Goal: Task Accomplishment & Management: Manage account settings

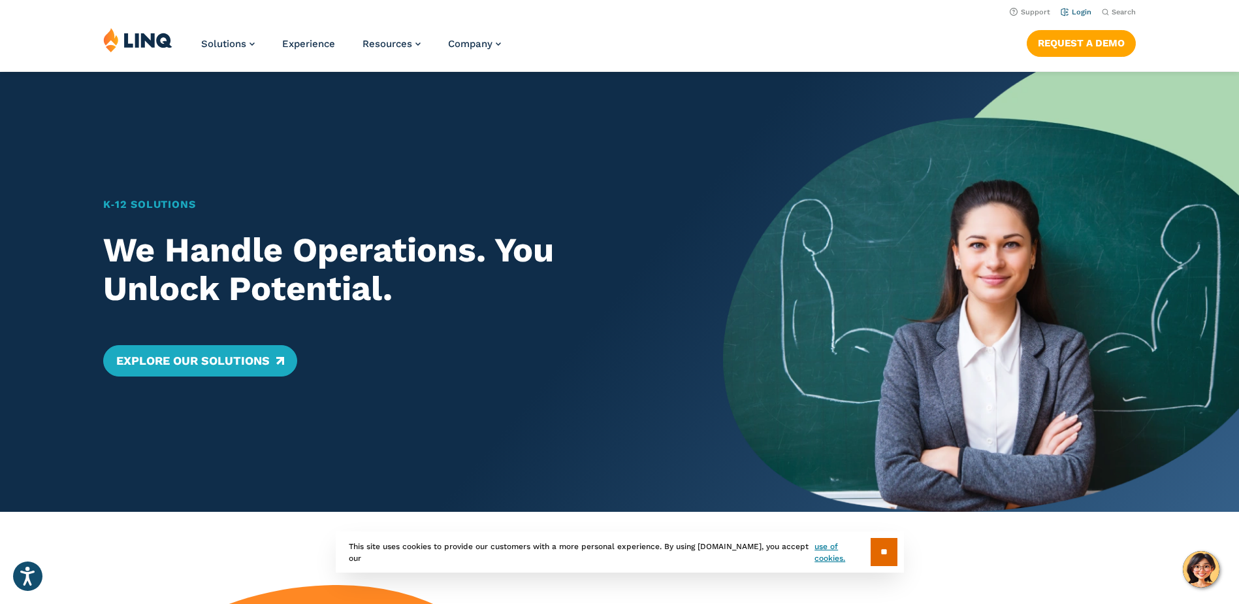
click at [1078, 14] on link "Login" at bounding box center [1076, 12] width 31 height 8
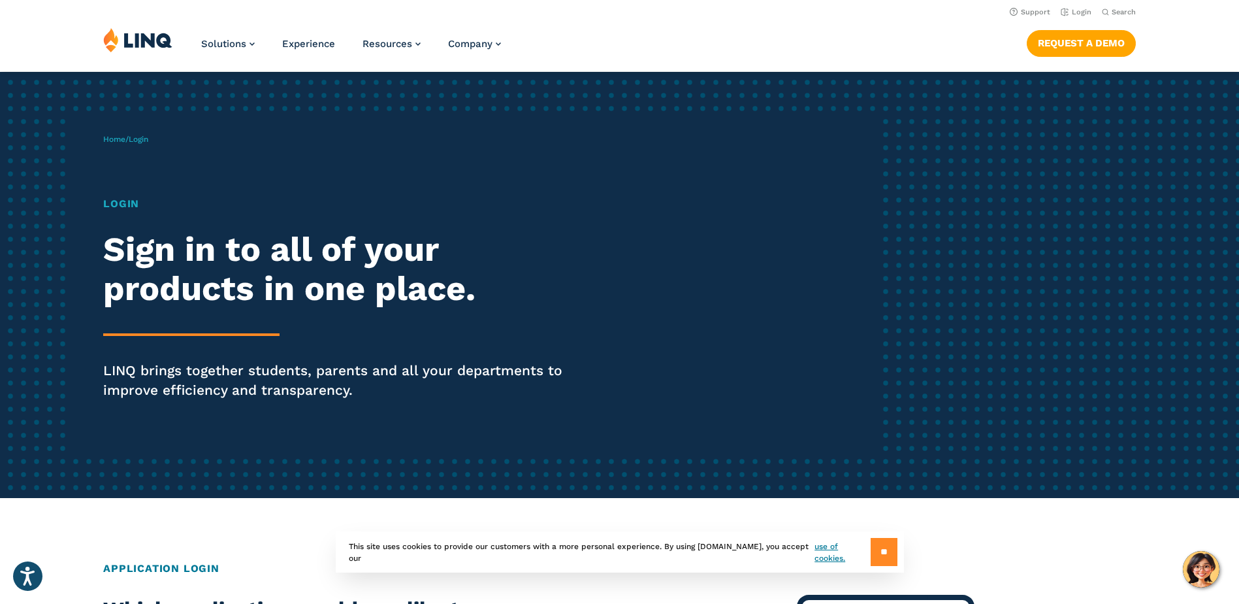
click at [883, 553] on input "**" at bounding box center [884, 552] width 27 height 28
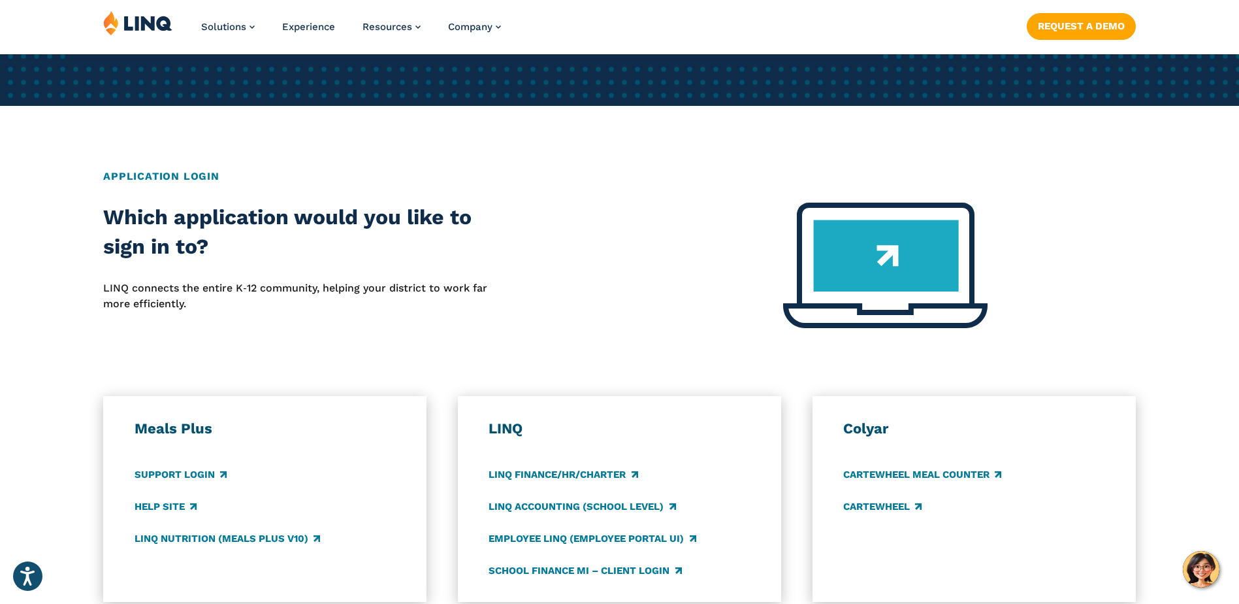
scroll to position [588, 0]
